Goal: Task Accomplishment & Management: Complete application form

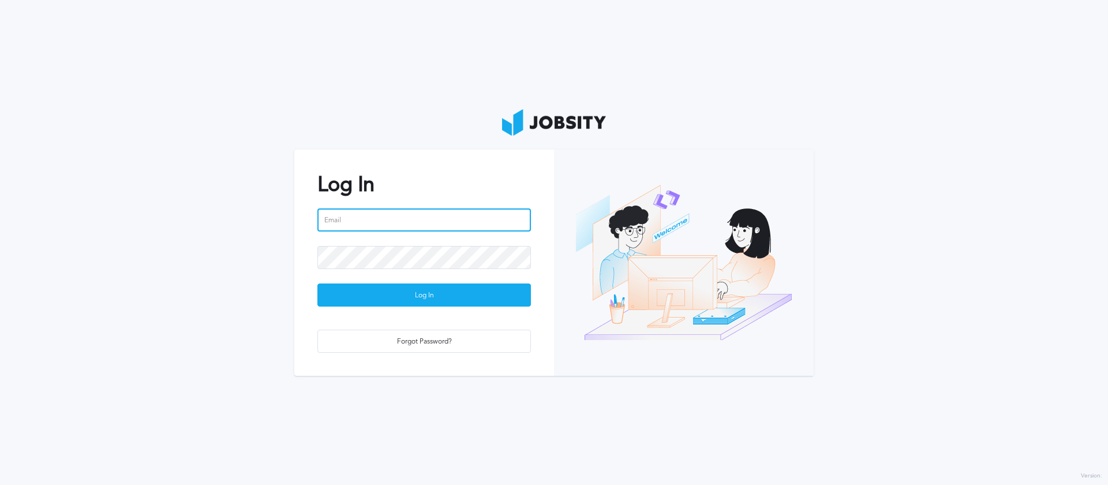
click at [447, 215] on input "email" at bounding box center [424, 219] width 214 height 23
type input "[EMAIL_ADDRESS][DOMAIN_NAME]"
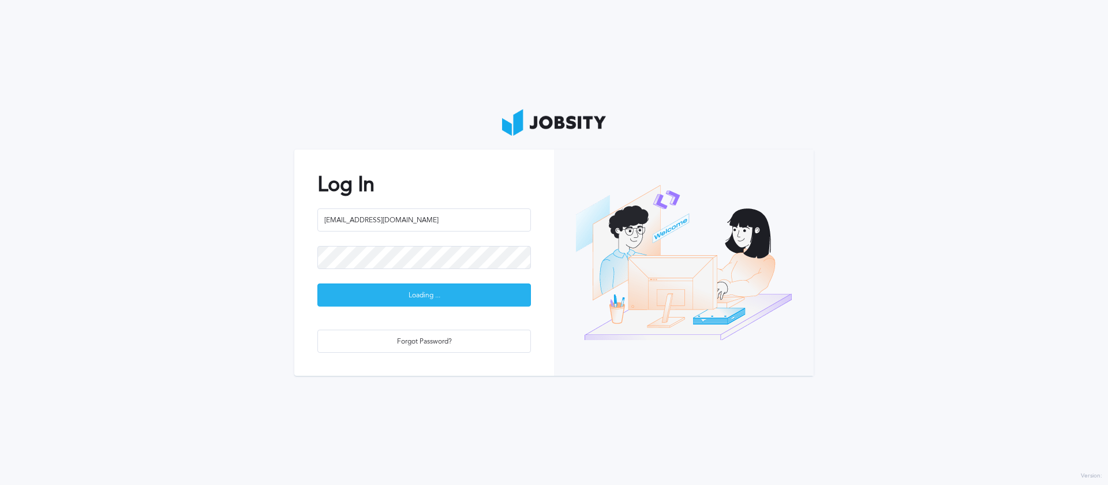
click at [384, 297] on div "Loading ..." at bounding box center [424, 295] width 212 height 23
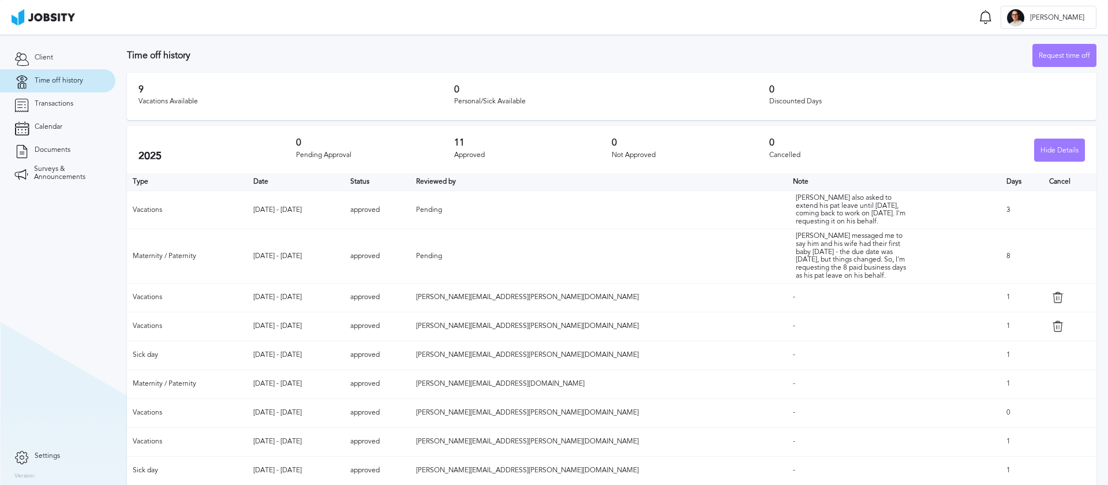
scroll to position [5, 0]
click at [1052, 328] on icon at bounding box center [1058, 324] width 12 height 12
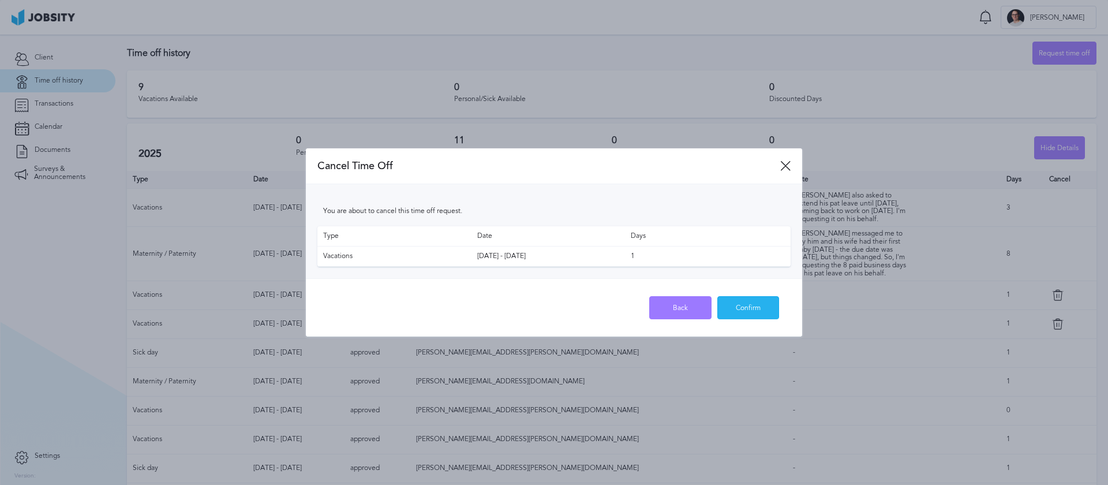
click at [747, 303] on div "Confirm" at bounding box center [748, 308] width 61 height 23
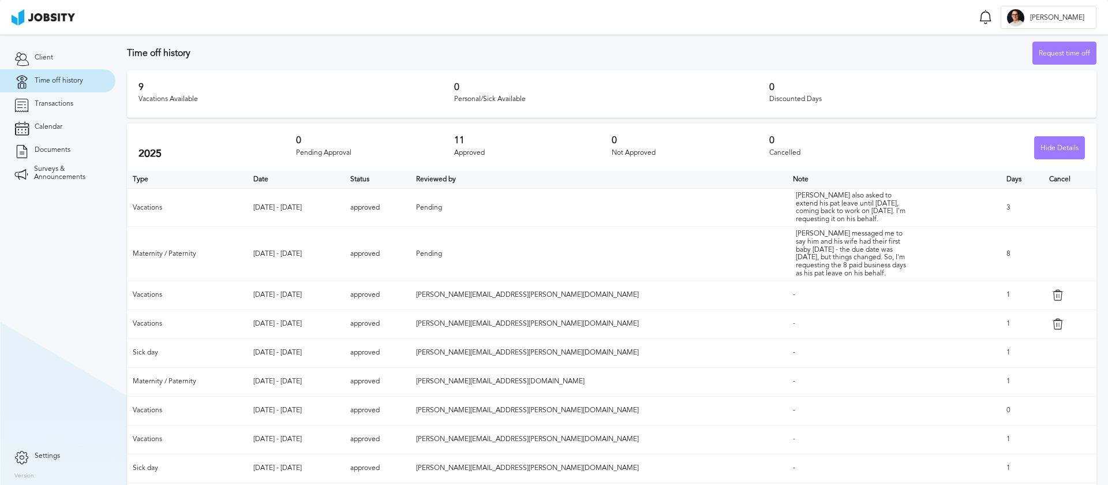
scroll to position [0, 0]
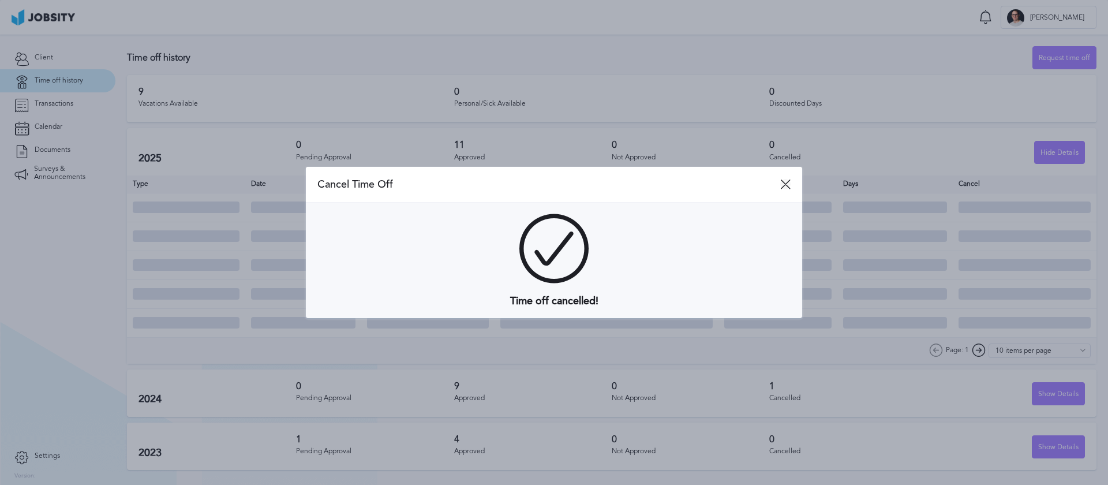
click at [780, 186] on icon at bounding box center [785, 184] width 10 height 10
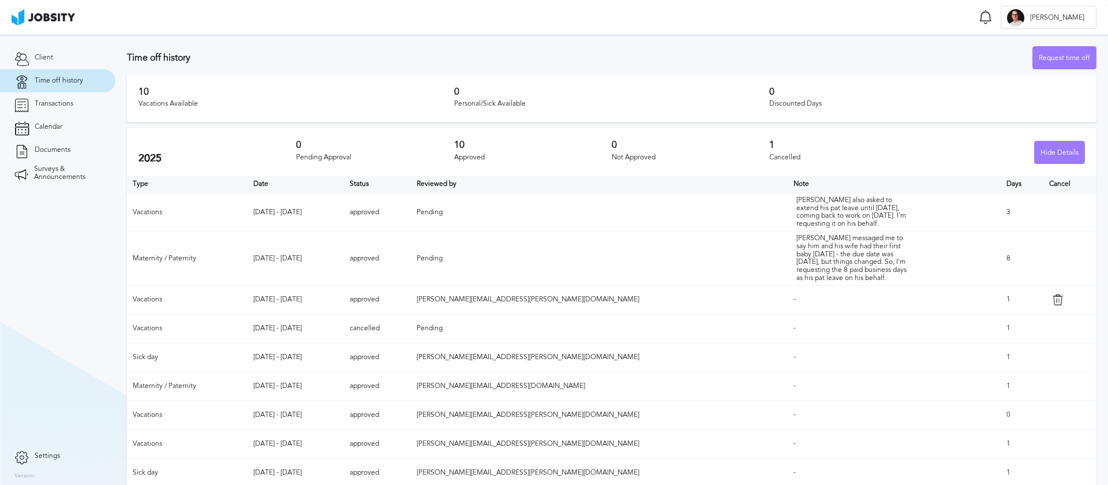
scroll to position [2, 0]
click at [1070, 49] on div "Request time off" at bounding box center [1064, 55] width 63 height 23
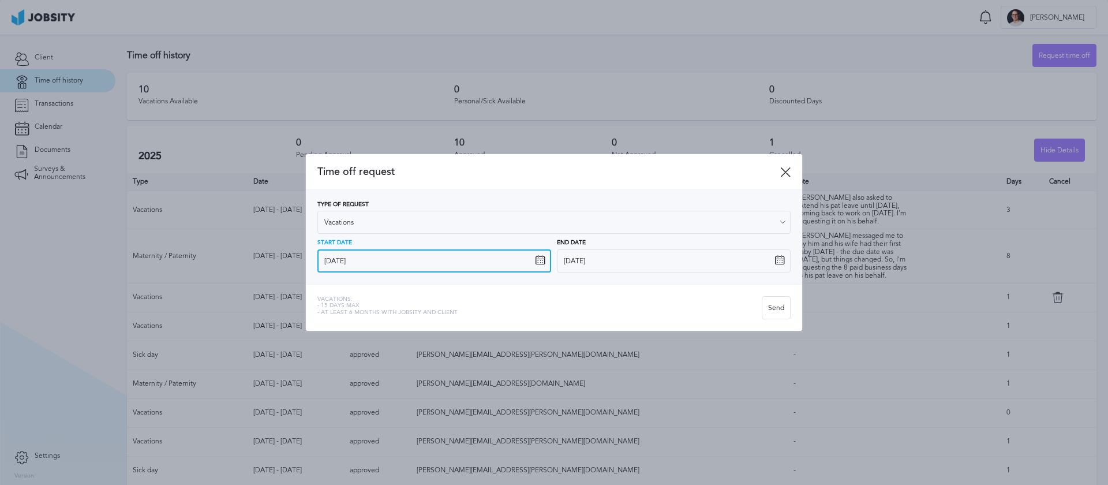
click at [477, 260] on input "[DATE]" at bounding box center [434, 260] width 234 height 23
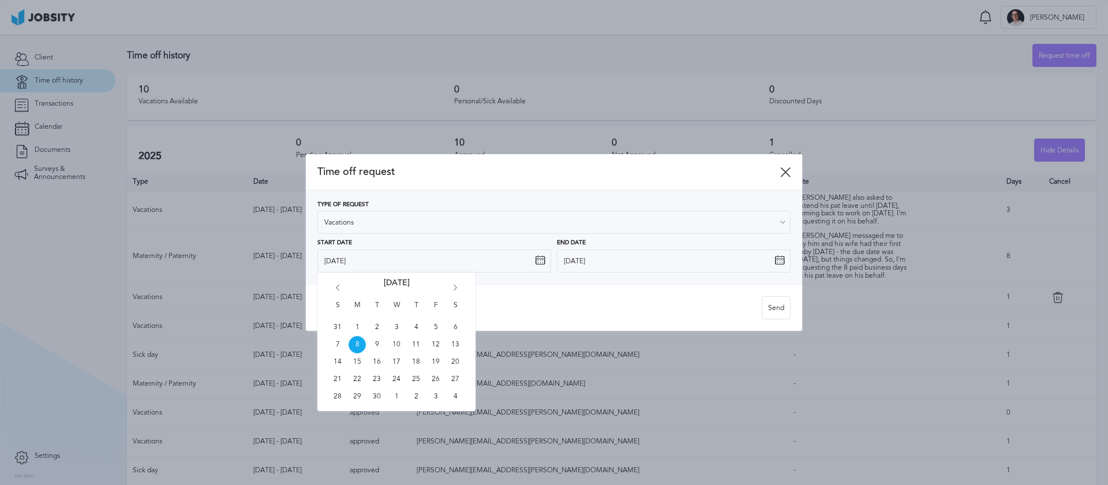
click at [458, 286] on icon "Go forward 1 month" at bounding box center [455, 290] width 10 height 10
click at [352, 345] on span "6" at bounding box center [357, 344] width 17 height 17
type input "[DATE]"
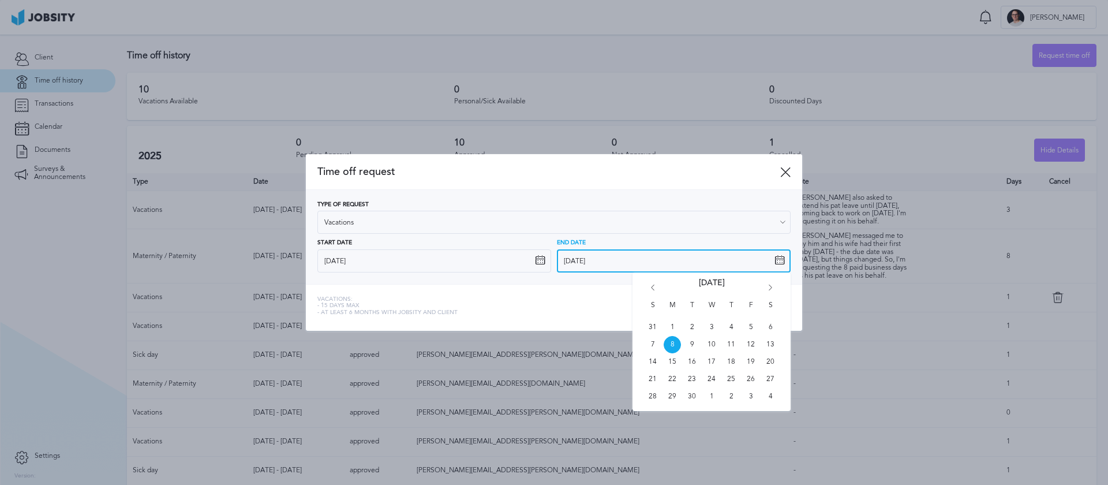
click at [762, 255] on input "[DATE]" at bounding box center [674, 260] width 234 height 23
click at [768, 291] on icon "Go forward 1 month" at bounding box center [770, 290] width 10 height 10
click at [669, 342] on span "6" at bounding box center [672, 344] width 17 height 17
type input "[DATE]"
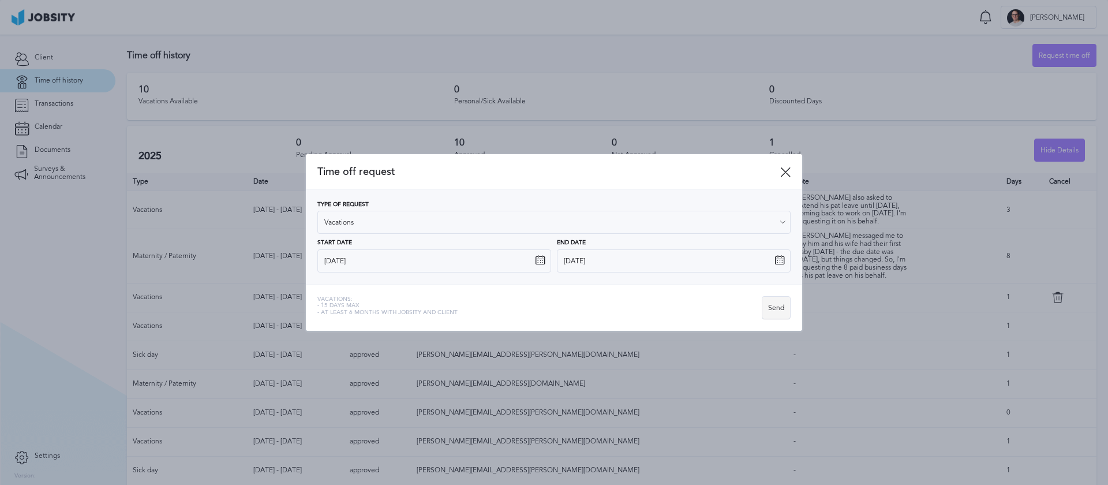
click at [781, 309] on div "Send" at bounding box center [776, 308] width 28 height 23
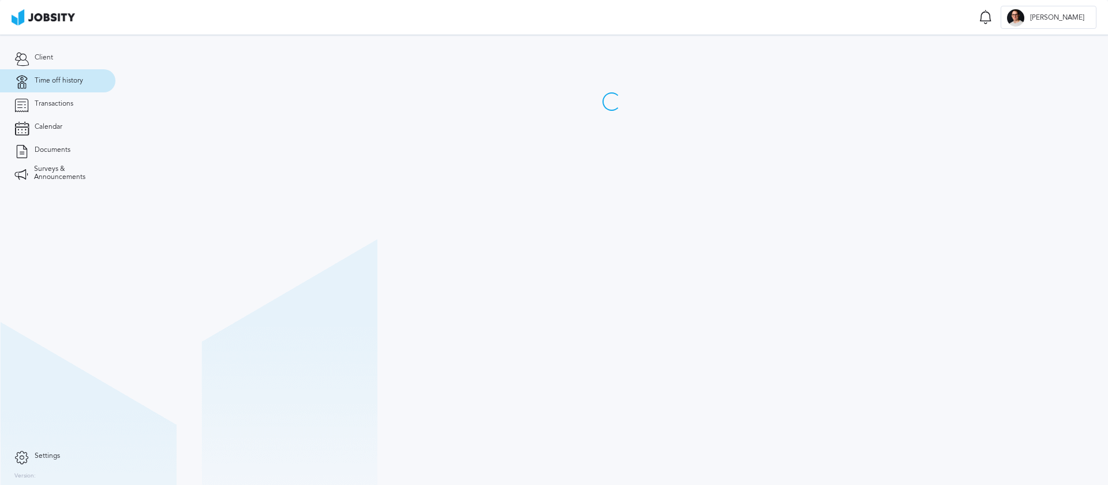
scroll to position [0, 0]
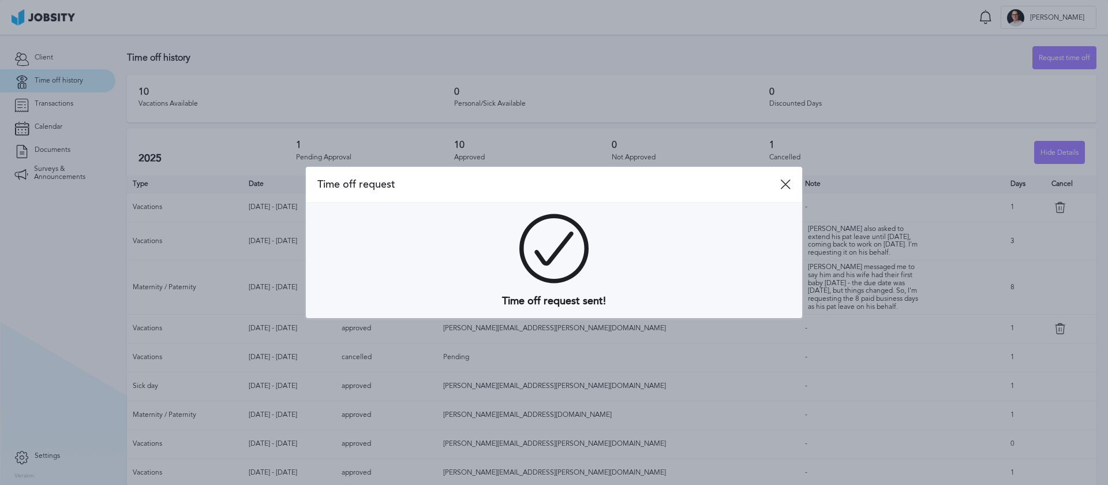
click at [787, 186] on icon at bounding box center [785, 184] width 10 height 10
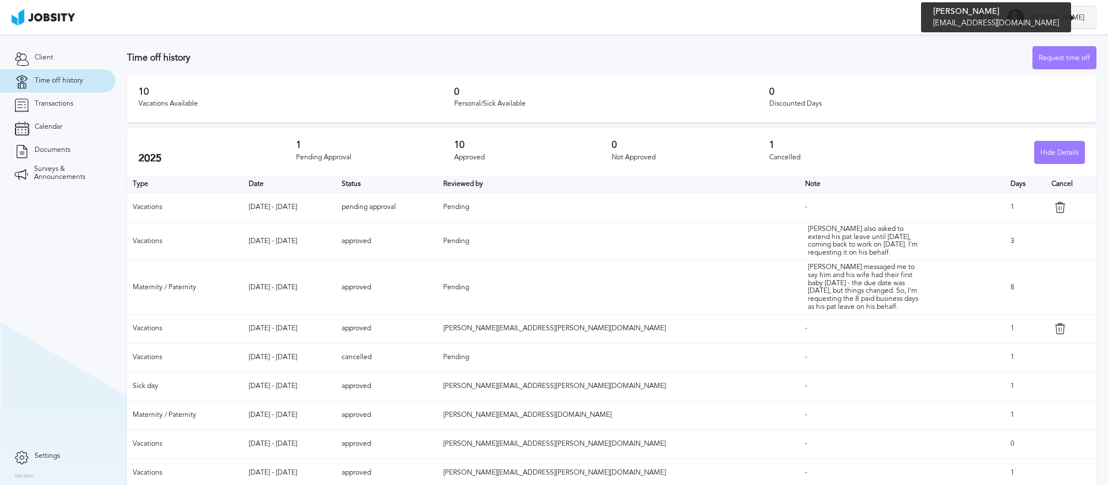
click at [1060, 25] on div "[PERSON_NAME]" at bounding box center [1048, 17] width 95 height 23
click at [1074, 18] on li "Log Out" at bounding box center [1068, 17] width 58 height 23
